Goal: Task Accomplishment & Management: Manage account settings

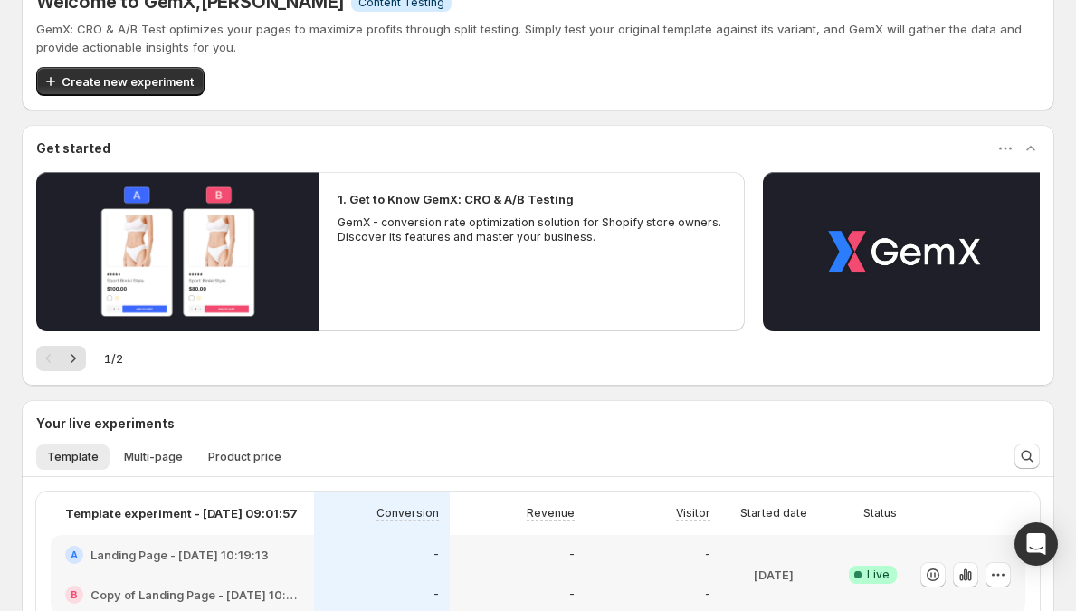
scroll to position [153, 0]
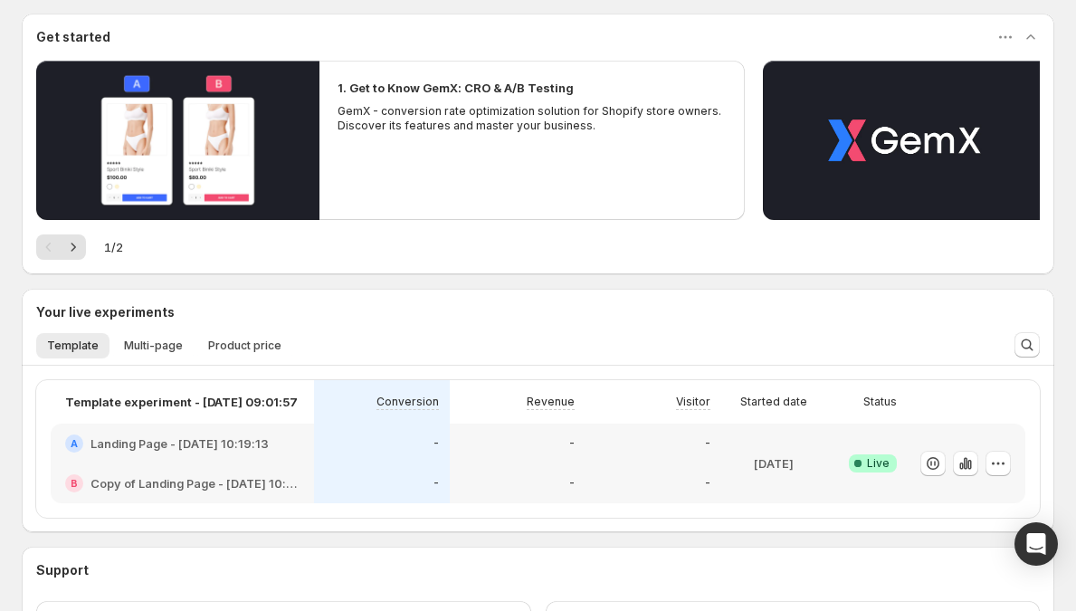
scroll to position [108, 0]
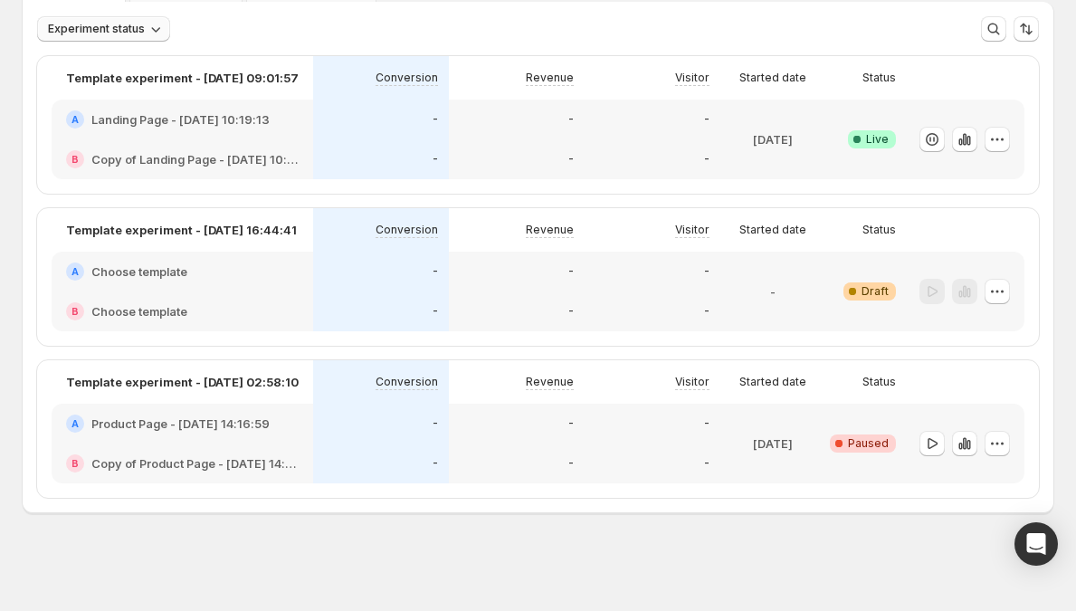
click at [132, 17] on button "Experiment status" at bounding box center [103, 28] width 133 height 25
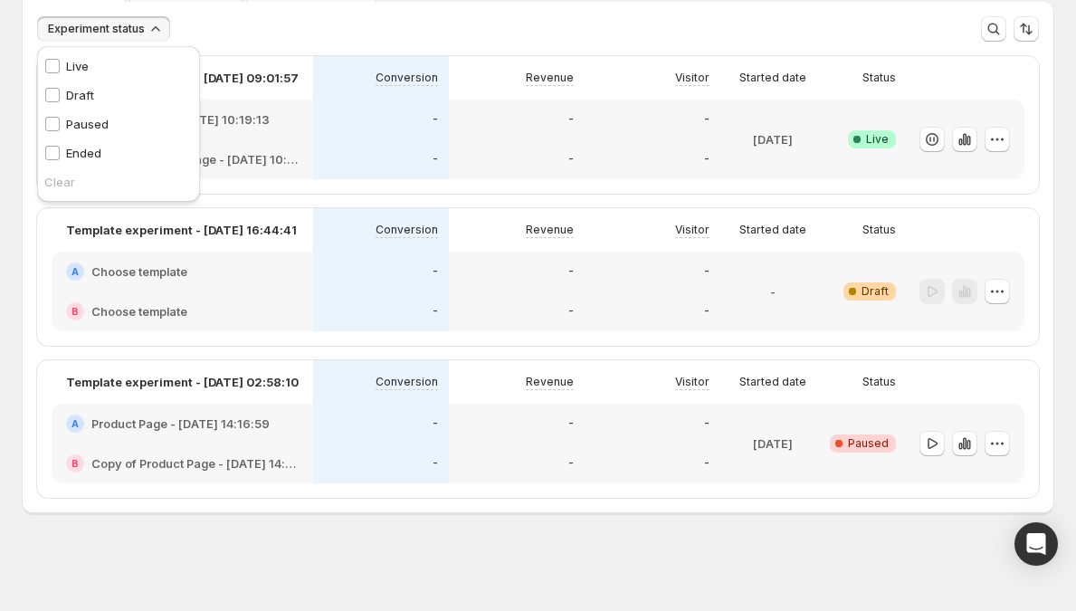
click at [132, 17] on button "Experiment status" at bounding box center [103, 28] width 133 height 25
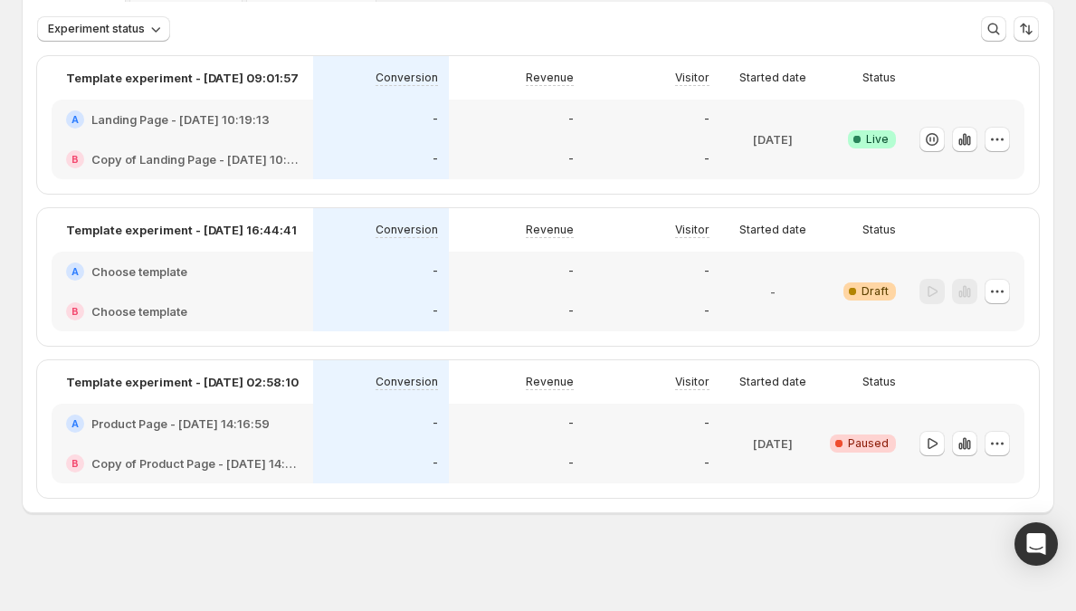
click at [389, 121] on div "-" at bounding box center [381, 119] width 114 height 18
click at [397, 122] on div "-" at bounding box center [381, 119] width 114 height 18
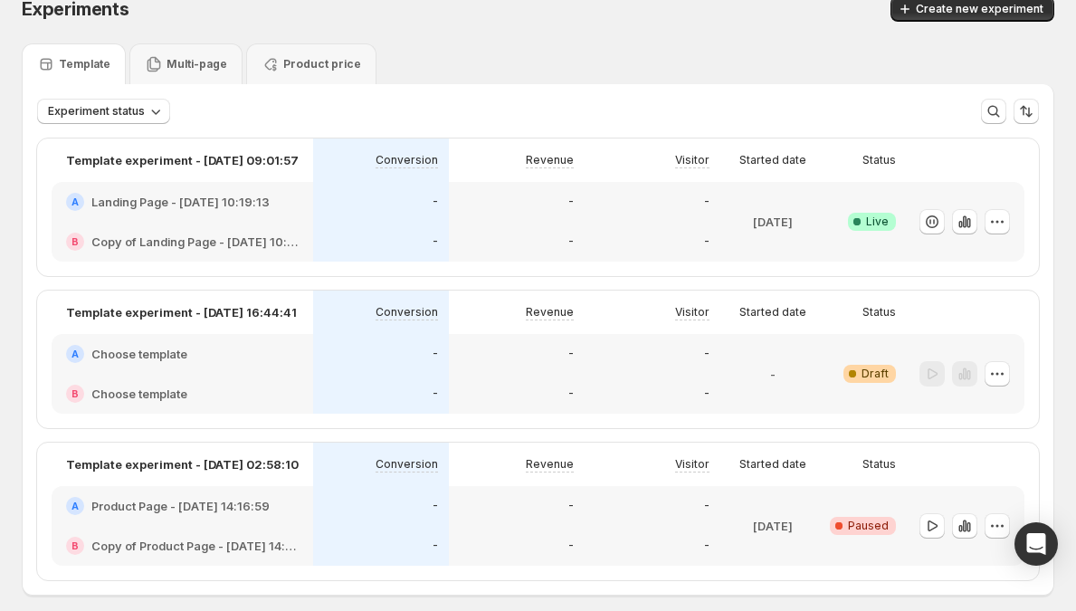
scroll to position [30, 0]
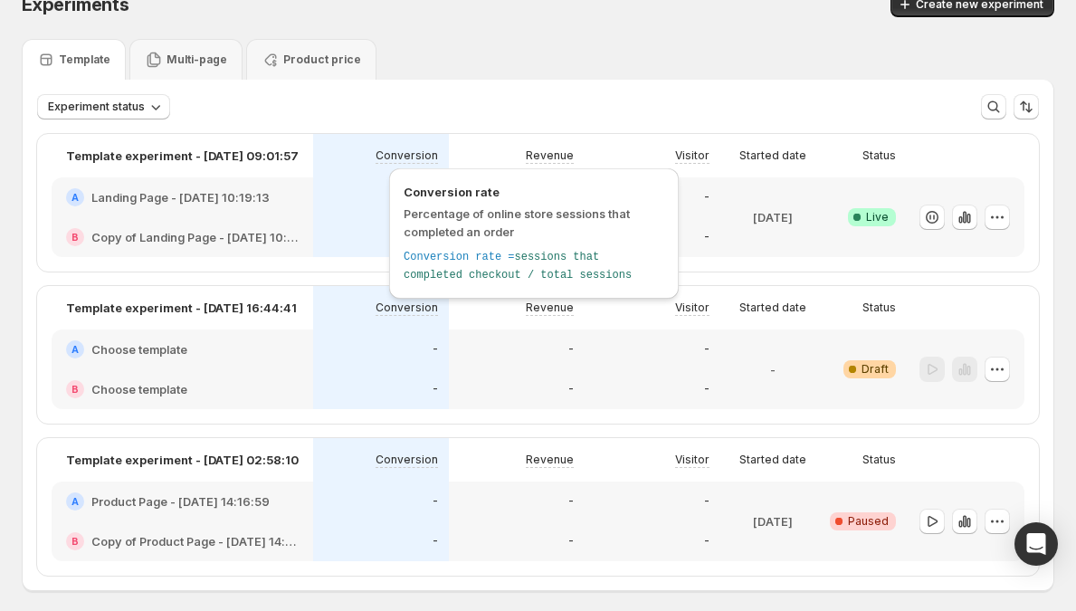
click at [391, 191] on div "Conversion rate Percentage of online store sessions that completed an order Con…" at bounding box center [533, 233] width 289 height 130
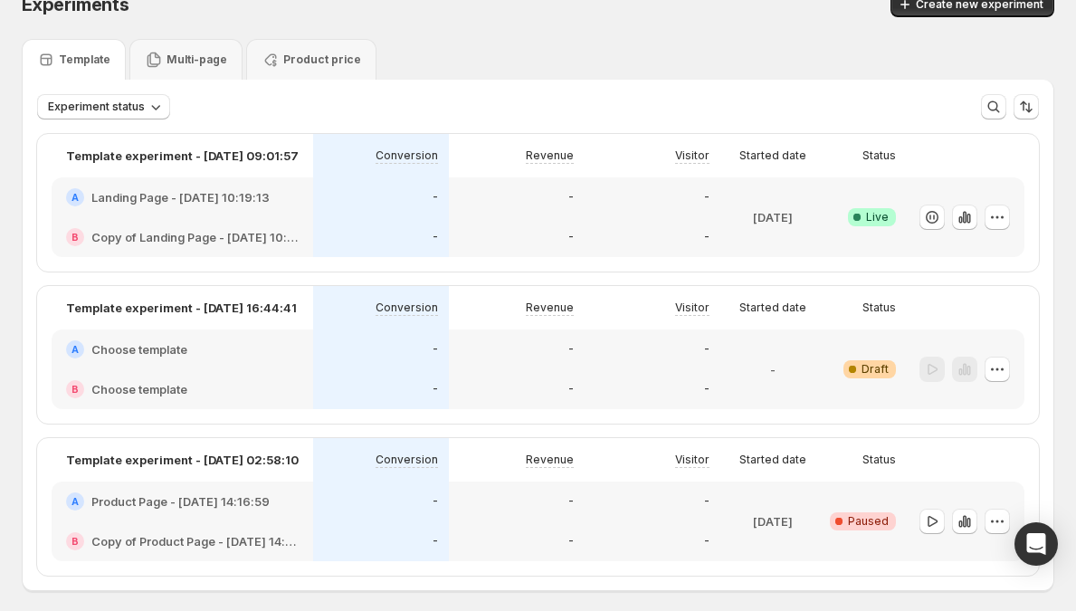
click at [339, 194] on div "-" at bounding box center [381, 197] width 114 height 18
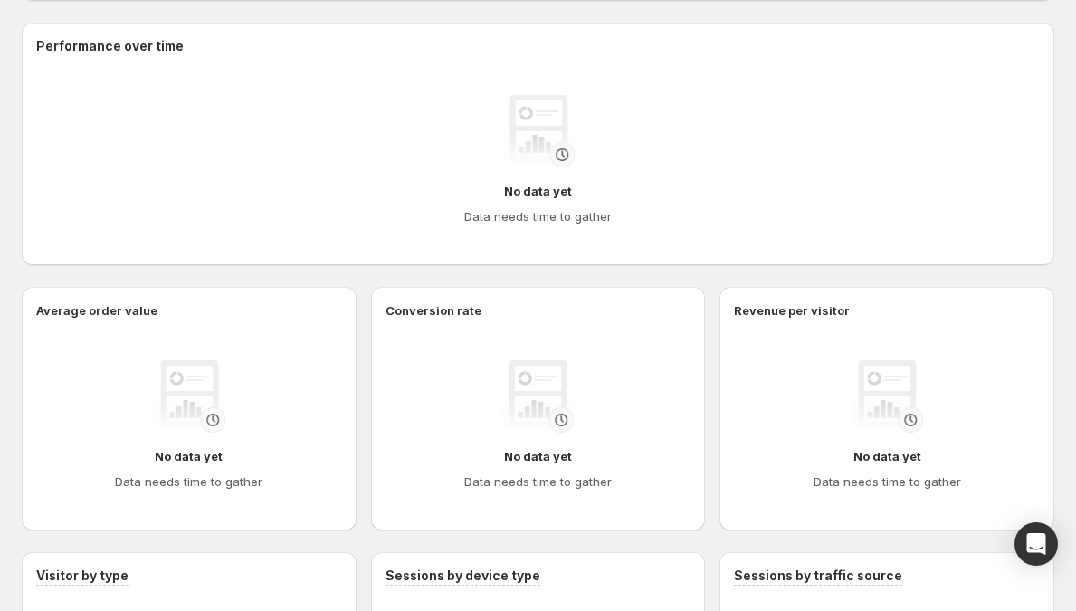
scroll to position [650, 0]
